Goal: Information Seeking & Learning: Learn about a topic

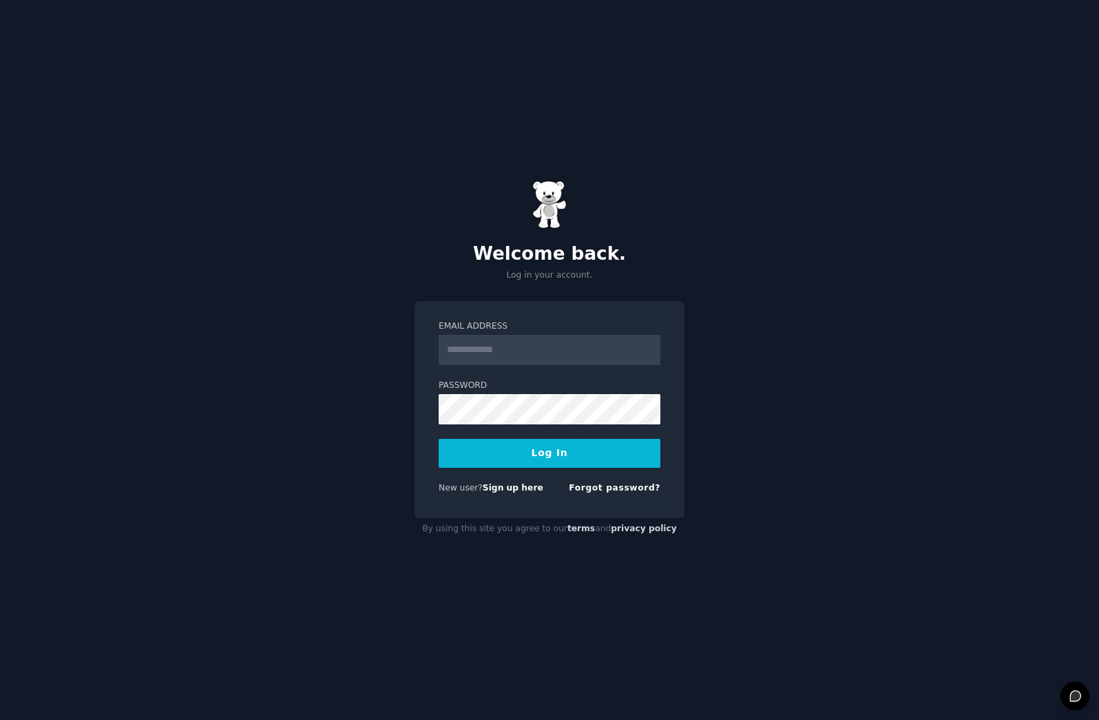
type input "**********"
click at [506, 451] on button "Log In" at bounding box center [550, 453] width 222 height 29
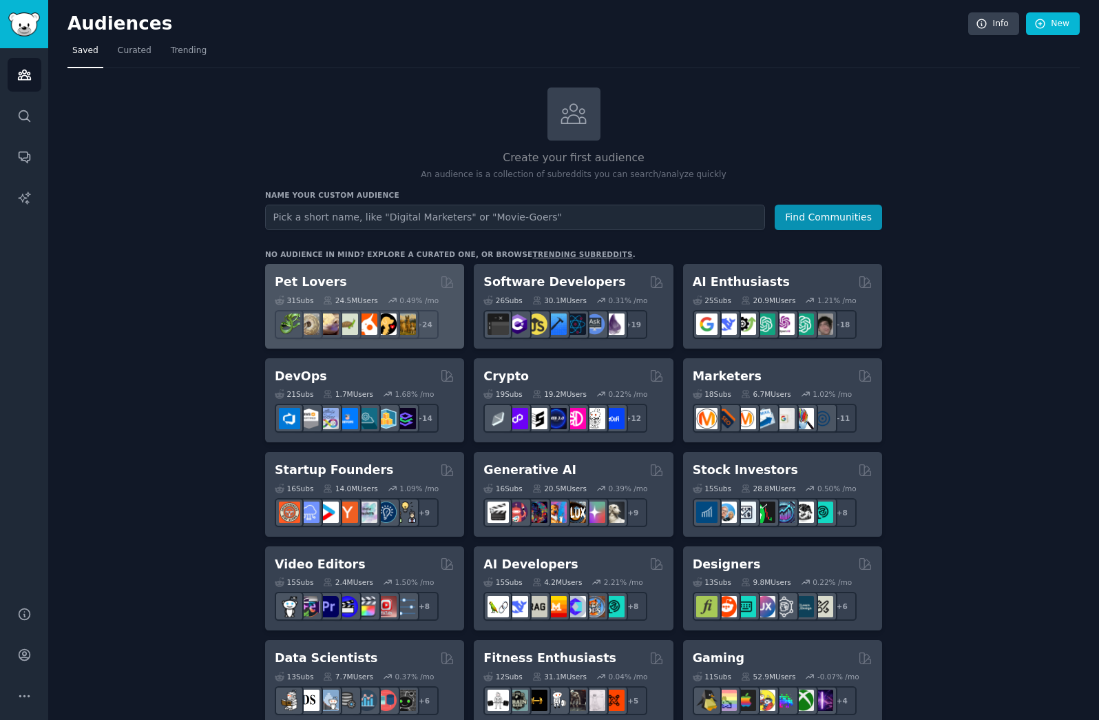
click at [360, 276] on div "Pet Lovers" at bounding box center [365, 281] width 180 height 17
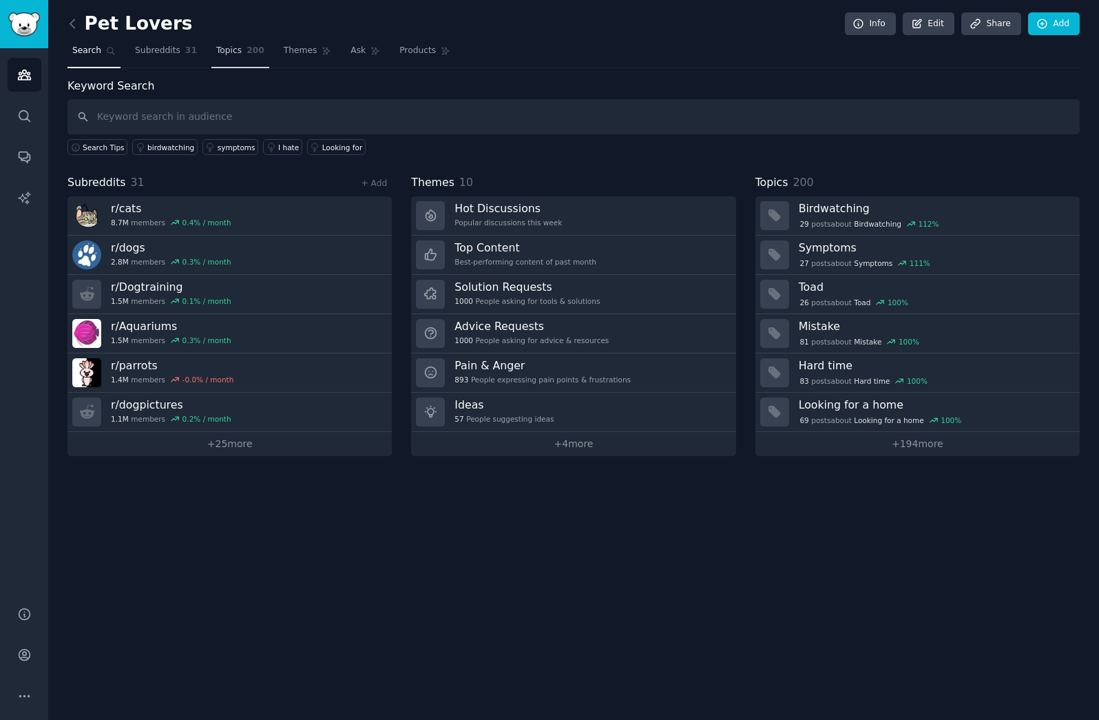
click at [229, 43] on link "Topics 200" at bounding box center [240, 54] width 58 height 28
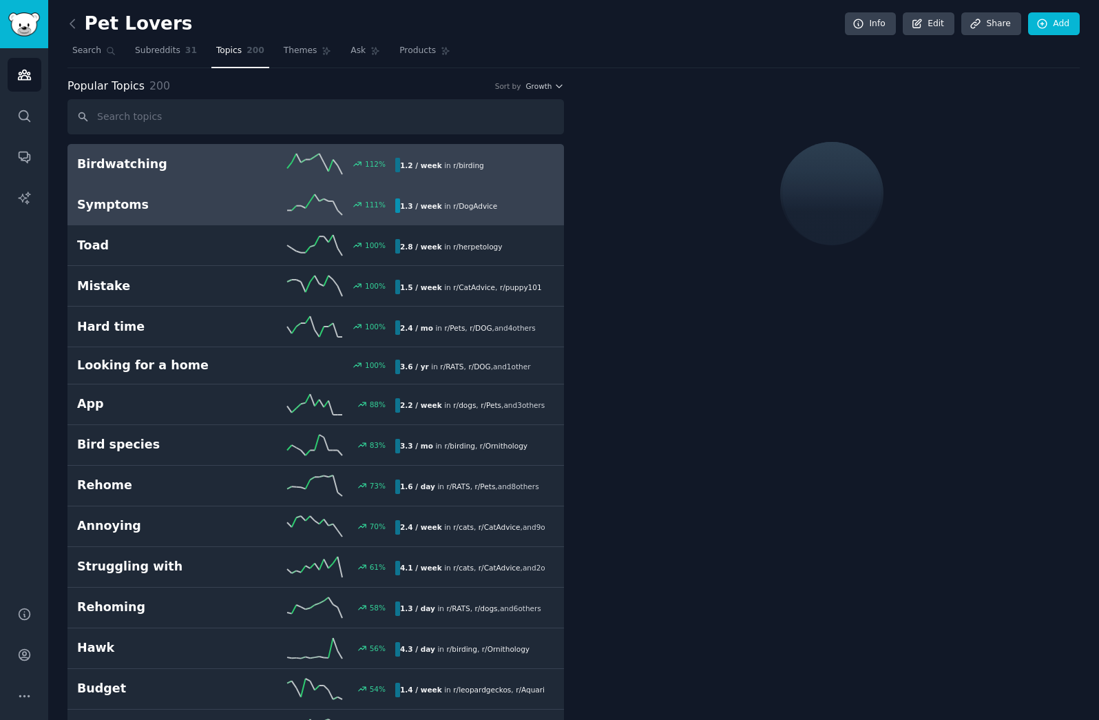
click at [287, 208] on icon at bounding box center [314, 204] width 55 height 21
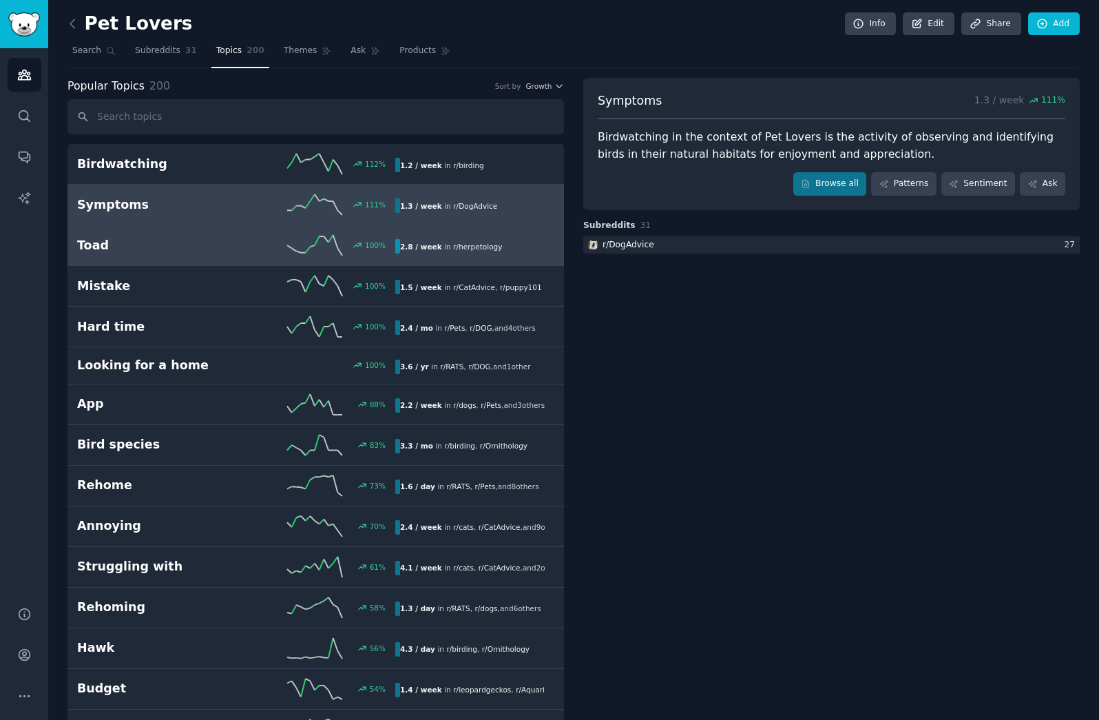
click at [266, 235] on div "100 %" at bounding box center [315, 245] width 159 height 21
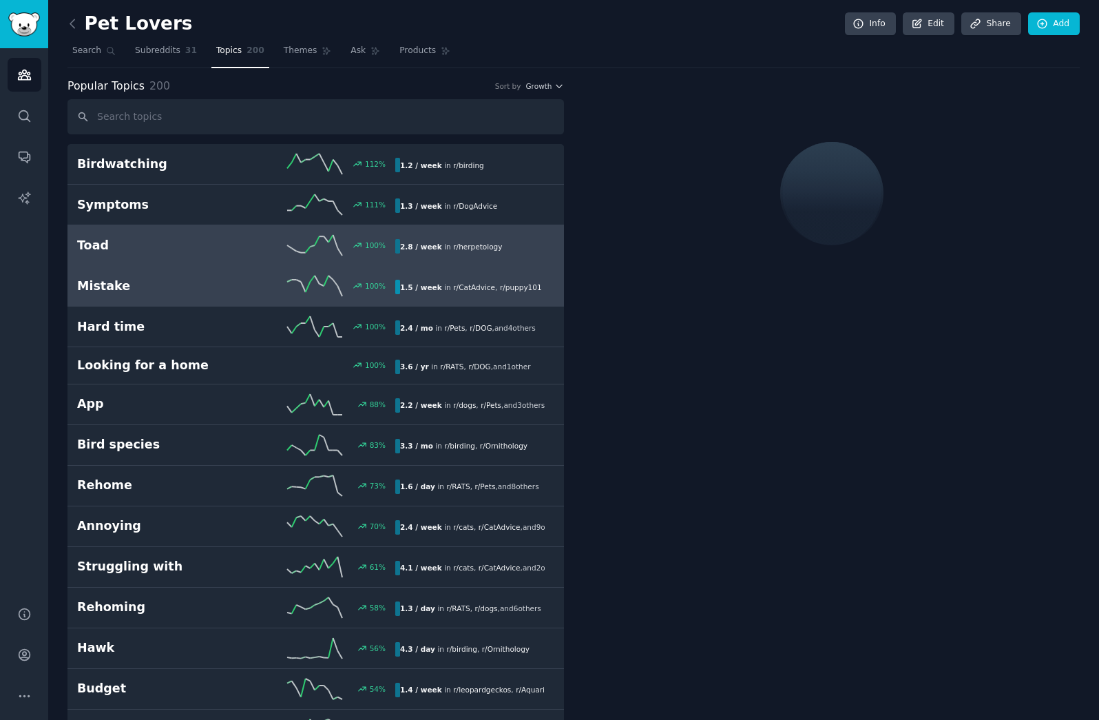
click at [244, 284] on div "100 %" at bounding box center [315, 286] width 159 height 21
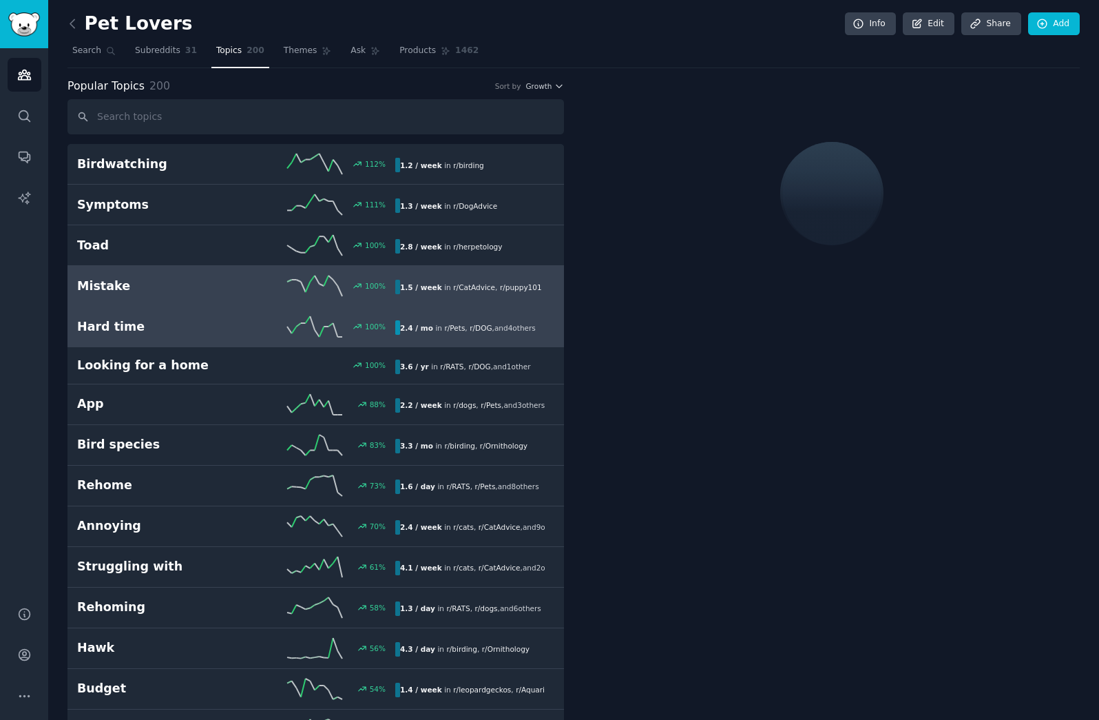
click at [240, 334] on div "100 %" at bounding box center [315, 326] width 159 height 21
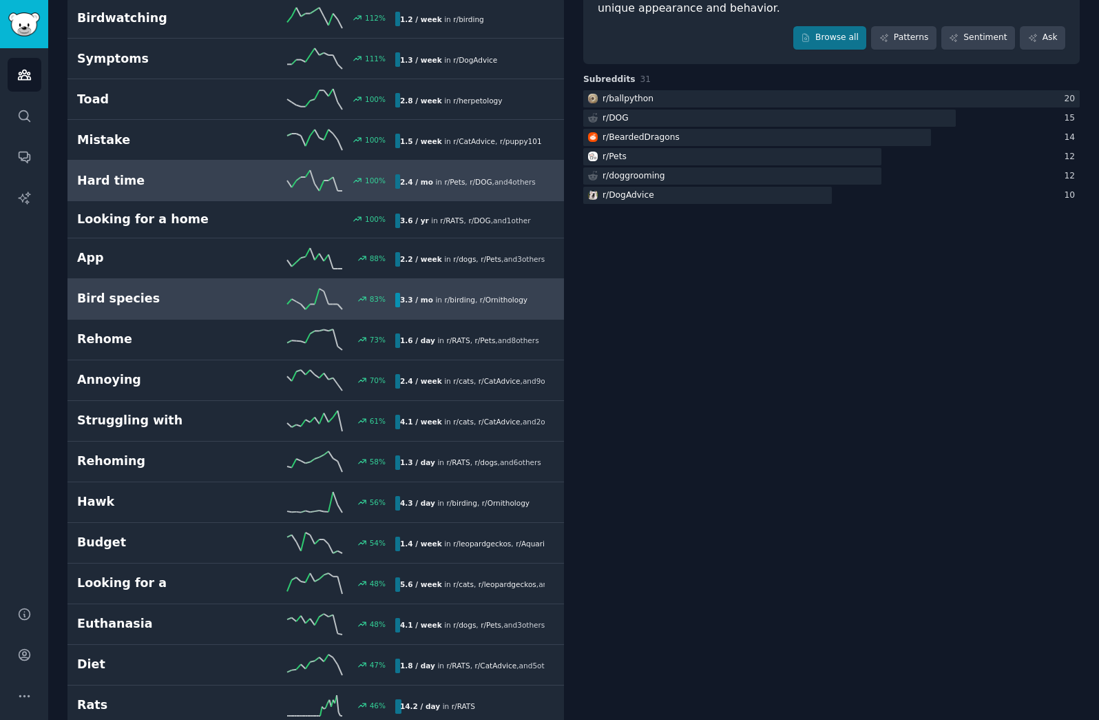
scroll to position [149, 0]
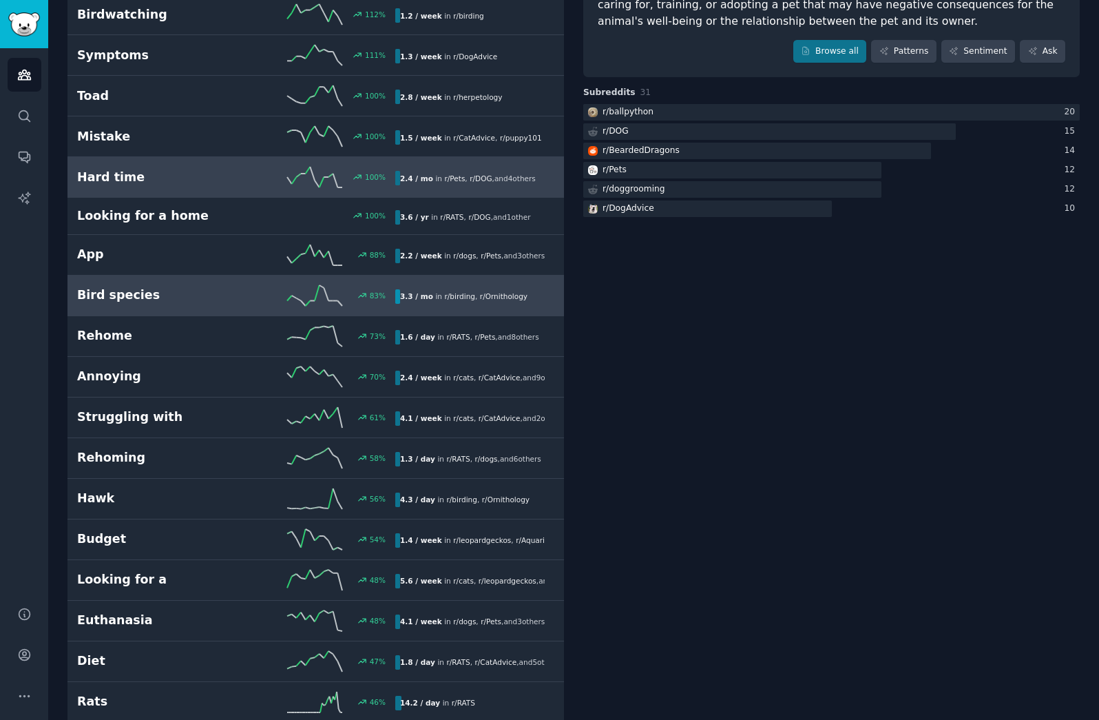
click at [216, 295] on h2 "Bird species" at bounding box center [156, 295] width 159 height 17
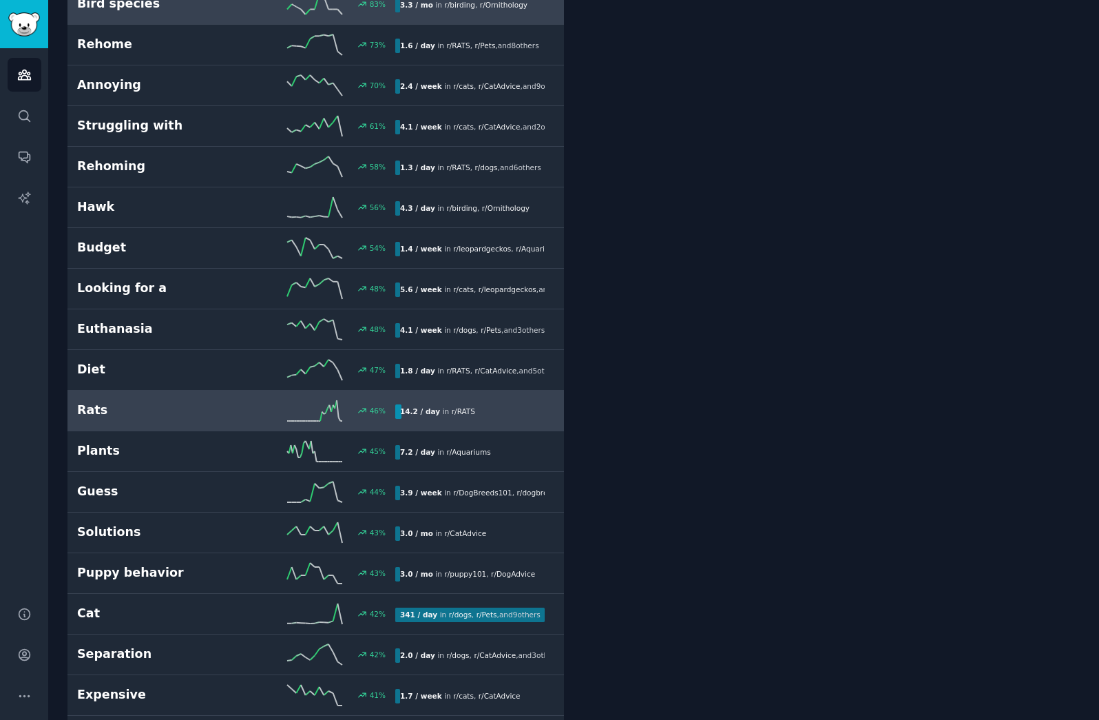
scroll to position [433, 0]
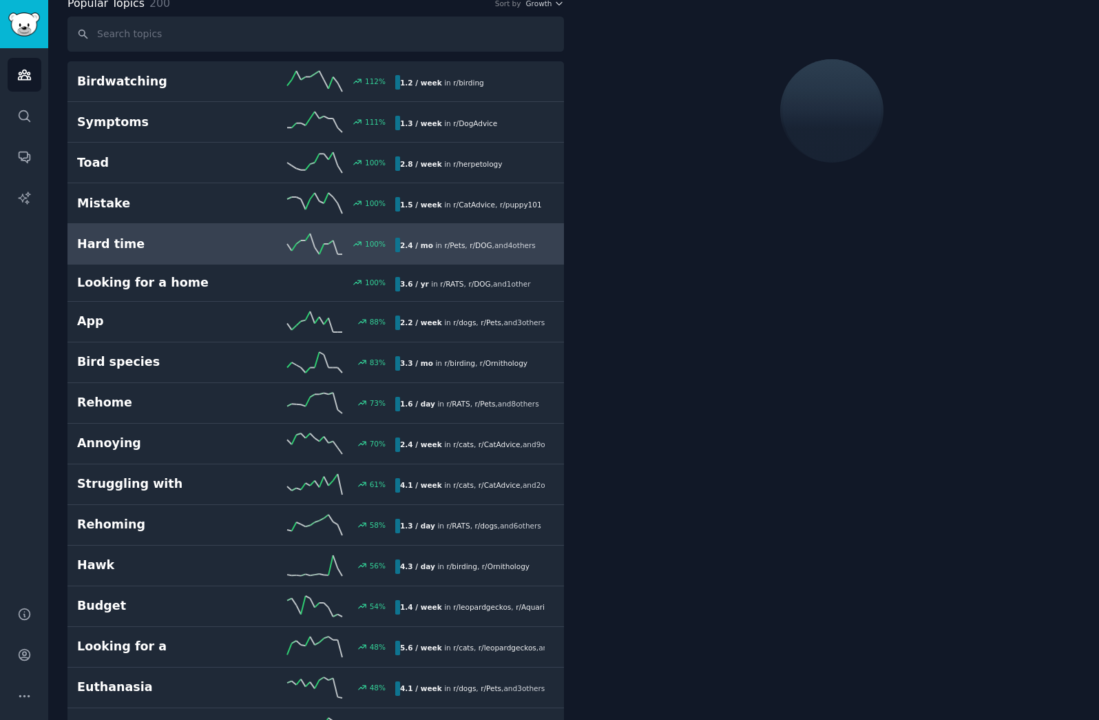
scroll to position [77, 0]
